Goal: Information Seeking & Learning: Learn about a topic

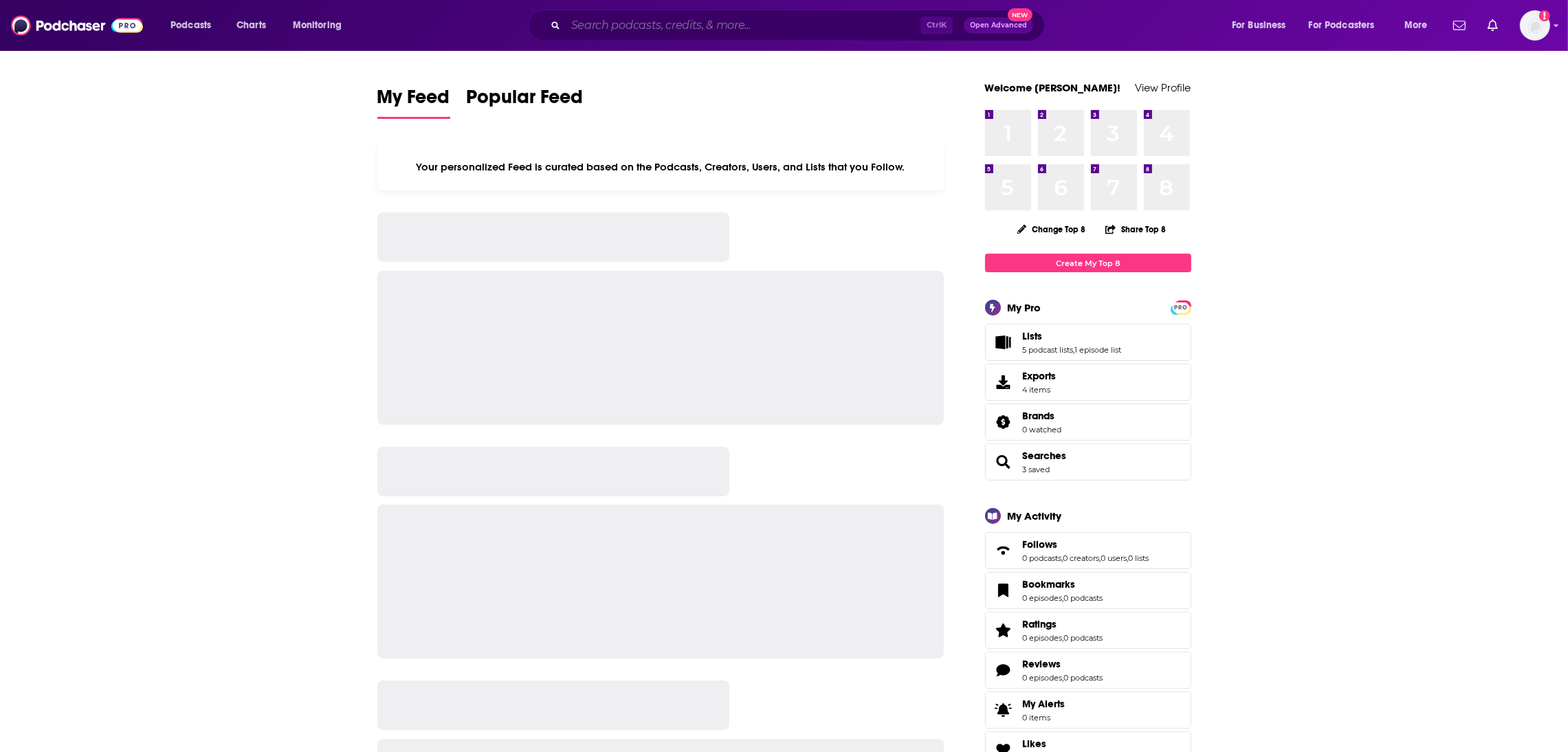
click at [589, 22] on input "Search podcasts, credits, & more..." at bounding box center [743, 26] width 355 height 22
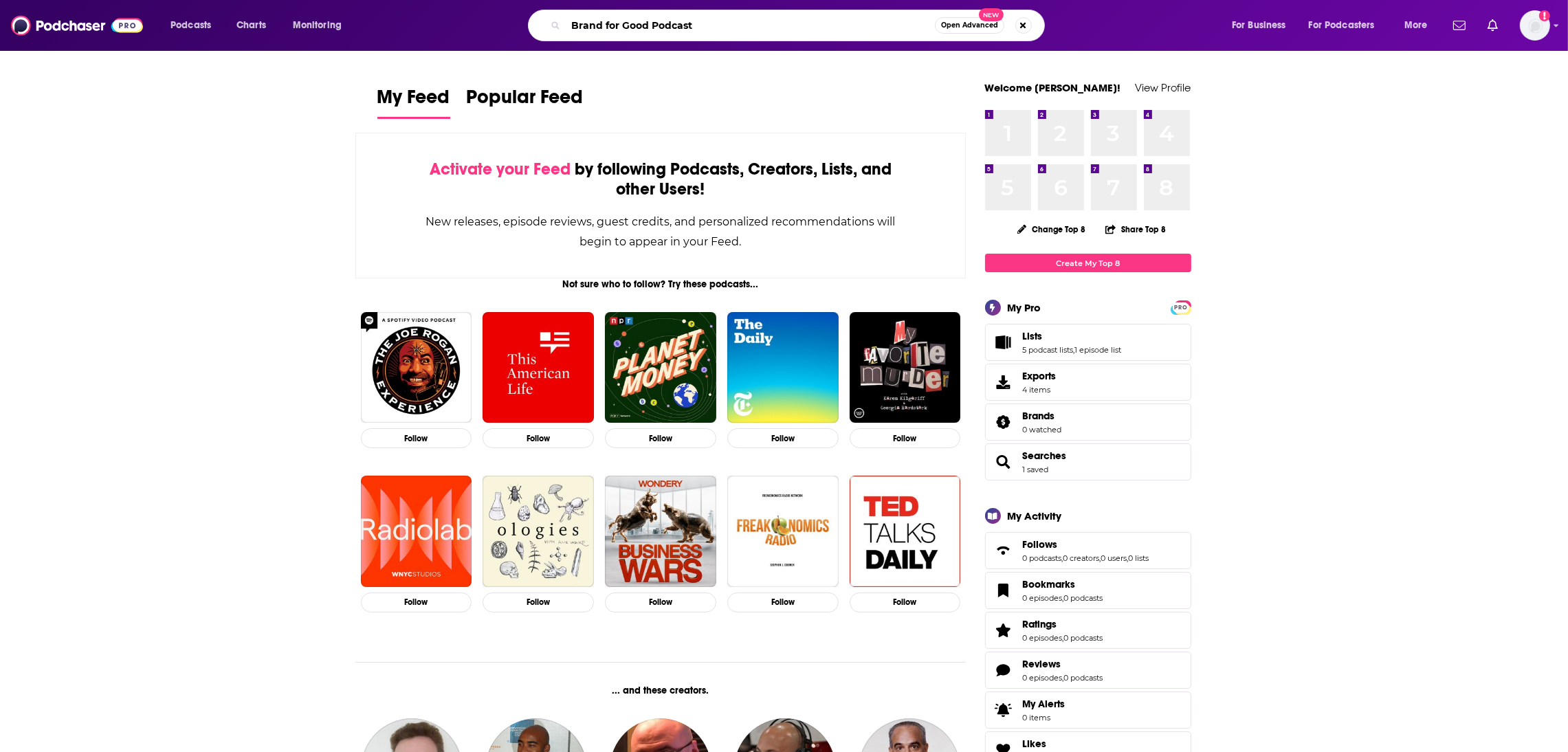
type input "Brand for Good Podcast"
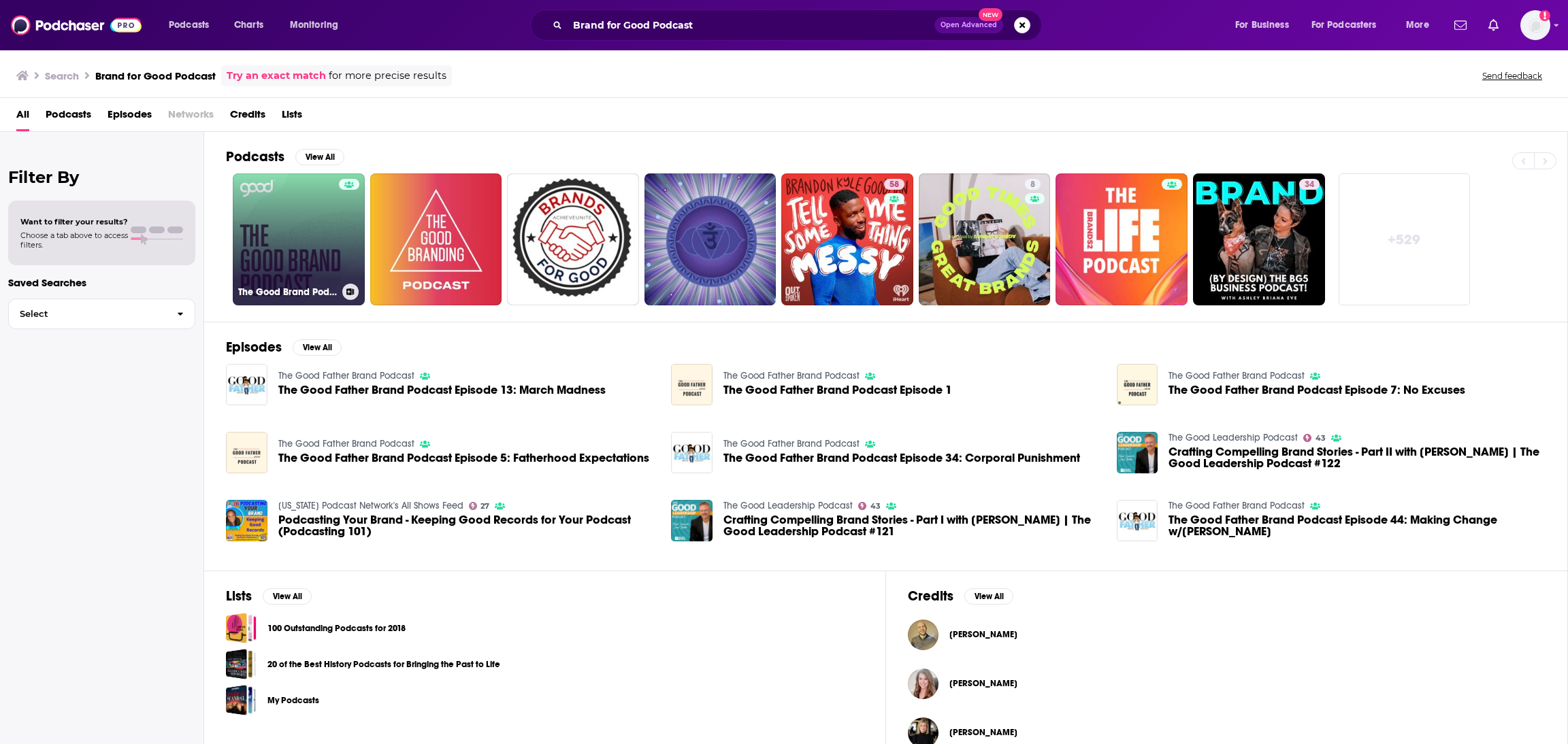
click at [297, 255] on link "The Good Brand Podcast" at bounding box center [298, 239] width 132 height 132
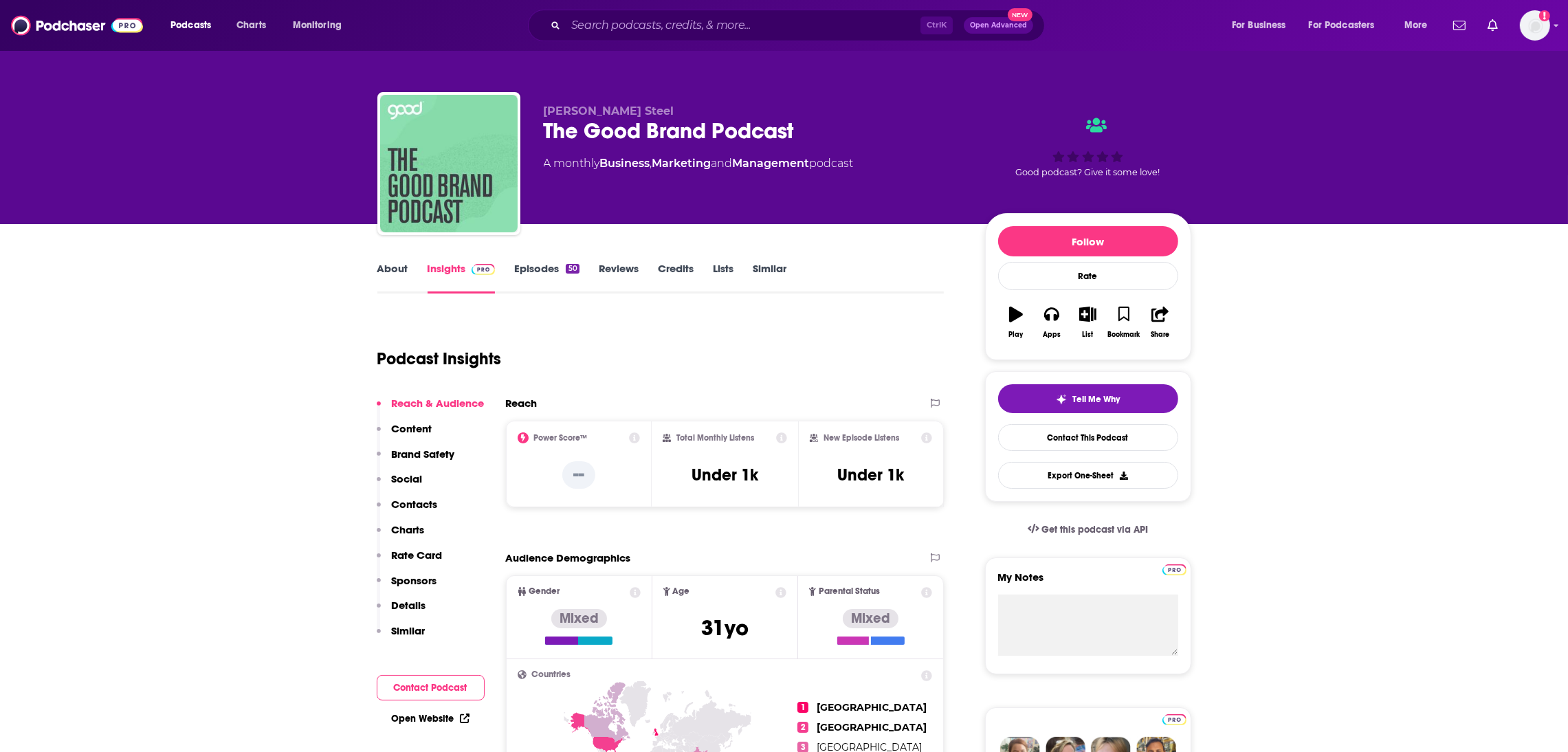
click at [391, 274] on link "About" at bounding box center [392, 277] width 31 height 32
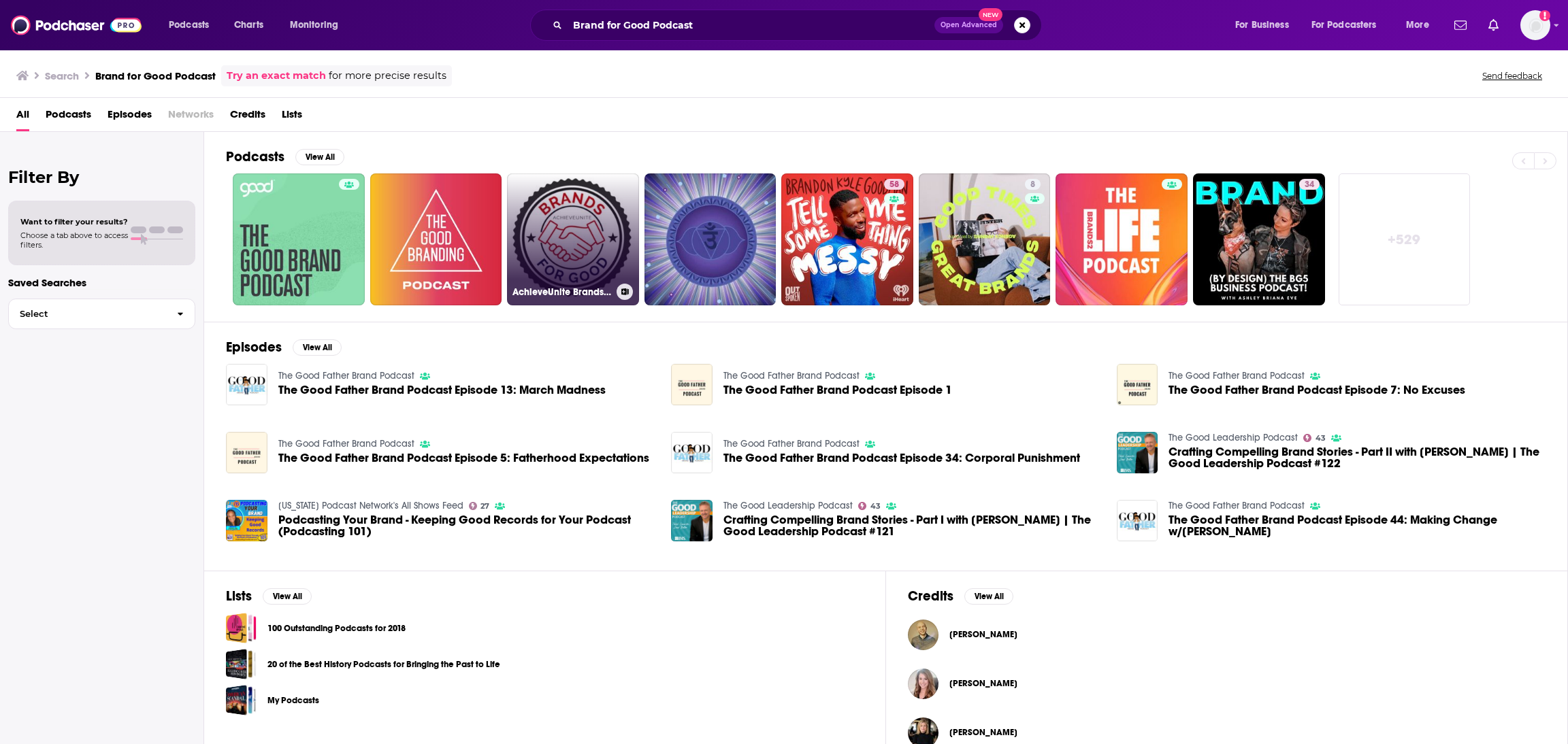
click at [579, 241] on link "AchieveUnite Brands For Good Podcast series" at bounding box center [573, 239] width 132 height 132
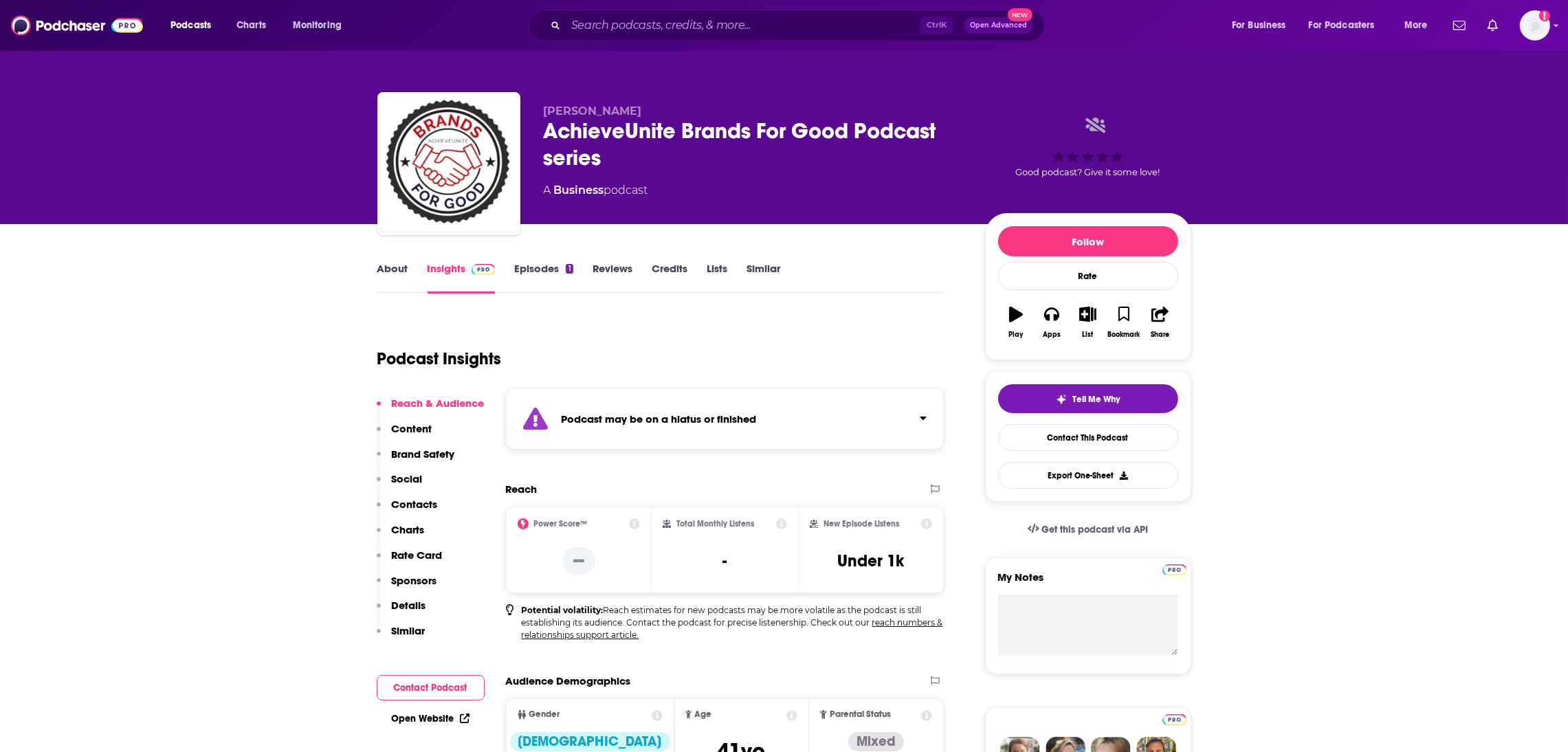
click at [398, 266] on link "About" at bounding box center [392, 277] width 31 height 32
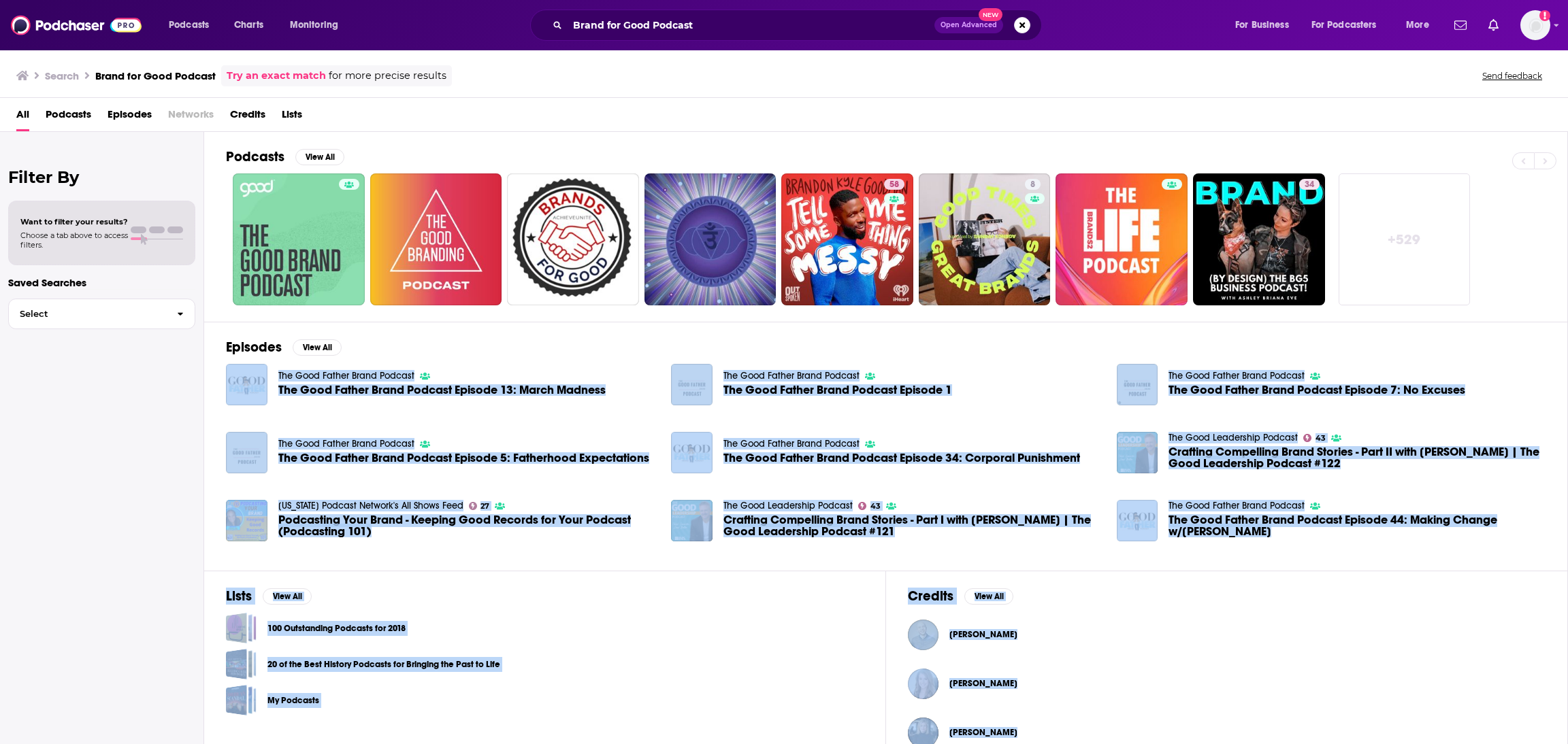
scroll to position [25, 0]
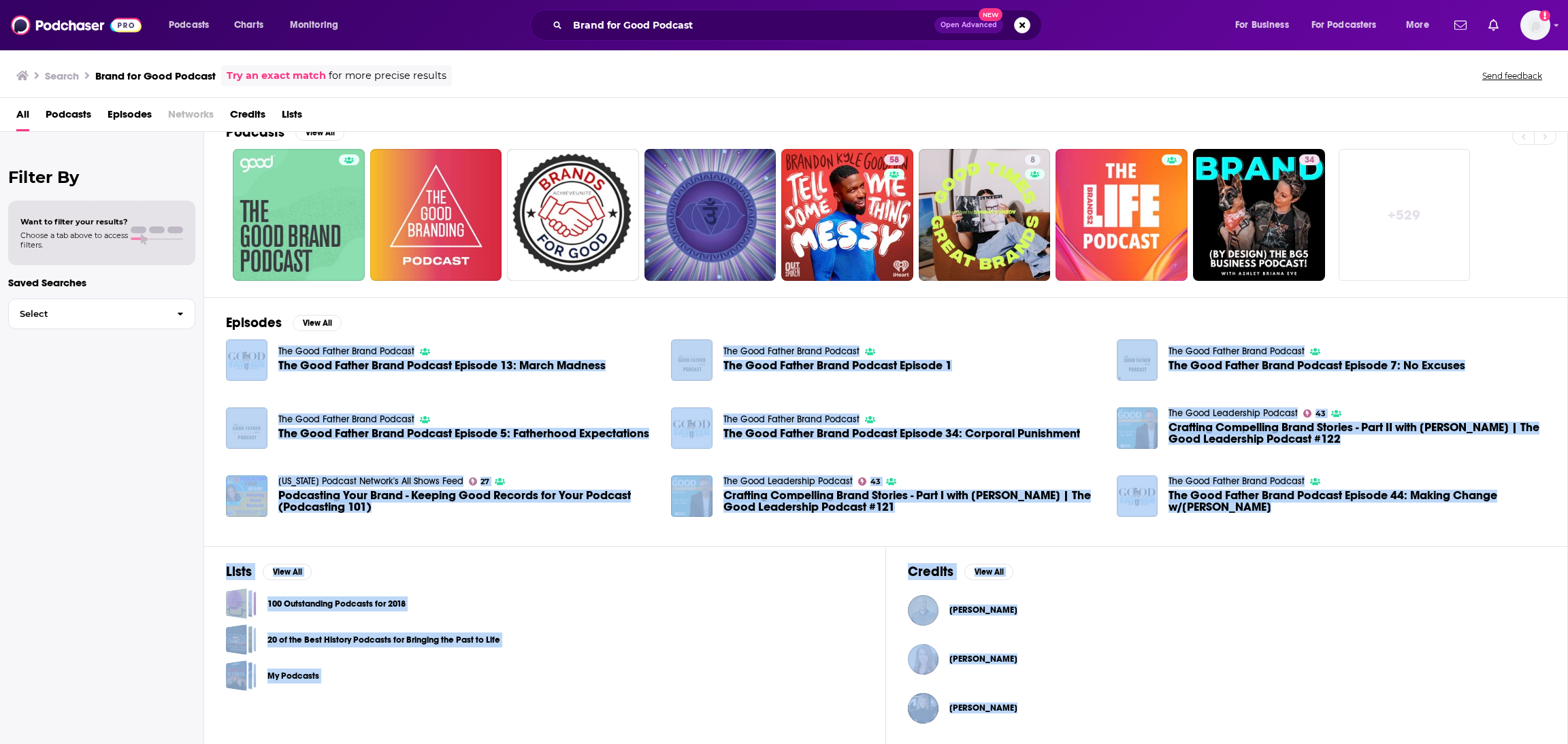
drag, startPoint x: 1072, startPoint y: 336, endPoint x: 1123, endPoint y: 610, distance: 278.7
click at [1125, 610] on div "Podcasts View All 58 8 34 + 529 Episodes View All The Good Father Brand Podcast…" at bounding box center [885, 439] width 1363 height 615
click at [1107, 674] on div "[PERSON_NAME]" at bounding box center [1227, 659] width 637 height 30
click at [1096, 666] on div "[PERSON_NAME]" at bounding box center [1227, 659] width 637 height 30
click at [721, 632] on div "20 of the Best History Podcasts for Bringing the Past to Life" at bounding box center [544, 639] width 637 height 30
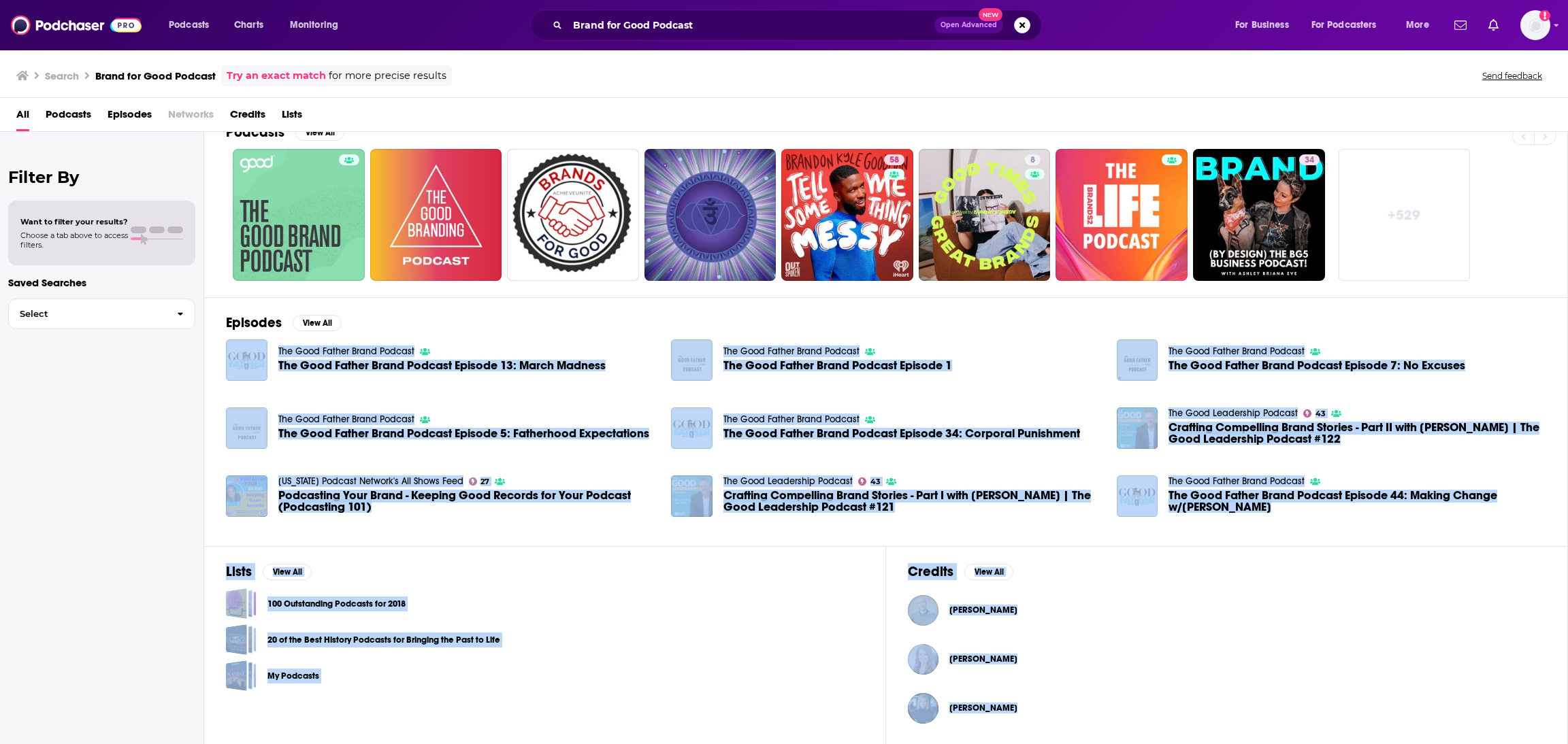
click at [1190, 593] on button "[PERSON_NAME]" at bounding box center [1227, 610] width 637 height 43
click at [738, 612] on div "100 Outstanding Podcasts for 2018" at bounding box center [544, 603] width 637 height 30
